Goal: Transaction & Acquisition: Purchase product/service

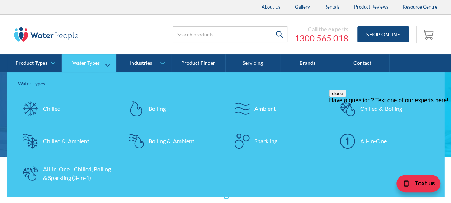
click at [56, 108] on div "Chilled" at bounding box center [52, 108] width 18 height 9
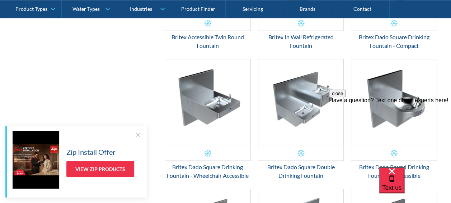
scroll to position [1005, 0]
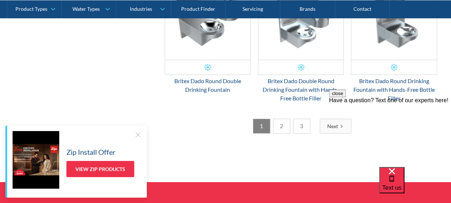
click at [285, 124] on link "2" at bounding box center [281, 125] width 17 height 15
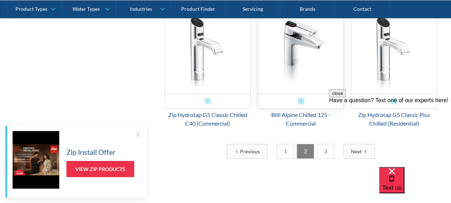
scroll to position [1172, 0]
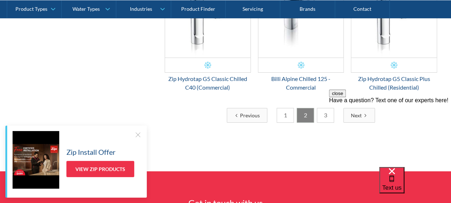
click at [322, 114] on link "3" at bounding box center [325, 115] width 17 height 15
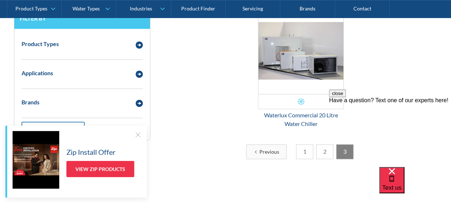
scroll to position [238, 0]
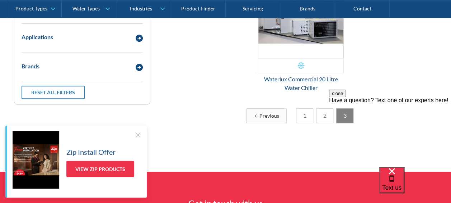
click at [323, 118] on link "2" at bounding box center [324, 115] width 17 height 15
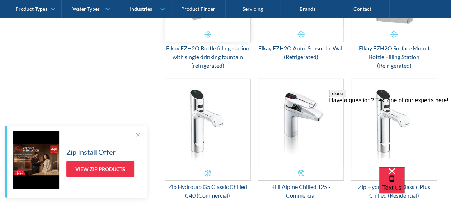
scroll to position [1100, 0]
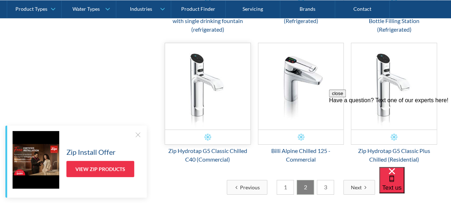
click at [177, 80] on img "Email Form 3" at bounding box center [207, 86] width 85 height 86
